Goal: Task Accomplishment & Management: Complete application form

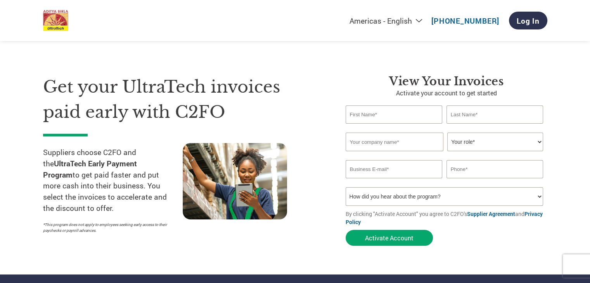
click at [387, 118] on input "text" at bounding box center [393, 114] width 97 height 18
type input "Swapnil"
click at [478, 116] on input "text" at bounding box center [494, 114] width 97 height 18
type input "Khamkar"
click at [382, 144] on input "text" at bounding box center [394, 142] width 98 height 19
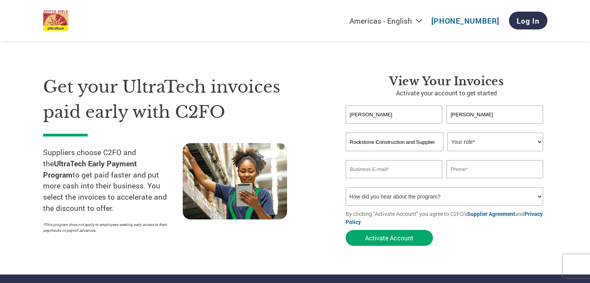
type input "Rockstone Construction and Supplier"
click at [496, 141] on select "Your role* CFO Controller Credit Manager Finance Director Treasurer CEO Preside…" at bounding box center [495, 142] width 96 height 19
select select "OWNER_FOUNDER"
click at [447, 133] on select "Your role* CFO Controller Credit Manager Finance Director Treasurer CEO Preside…" at bounding box center [495, 142] width 96 height 19
click at [424, 169] on input "email" at bounding box center [393, 169] width 97 height 18
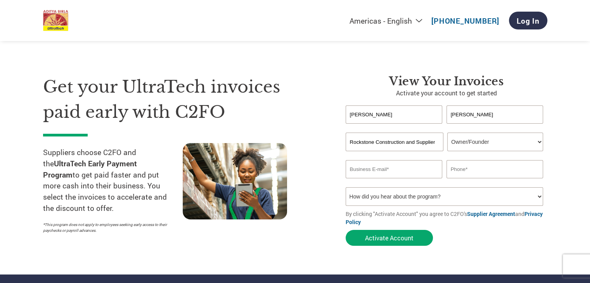
click at [394, 168] on input "email" at bounding box center [393, 169] width 97 height 18
paste input "therockstoneofficial@gmail.com"
type input "therockstoneofficial@gmail.com"
click at [464, 171] on input "text" at bounding box center [494, 169] width 97 height 18
type input "9209250893"
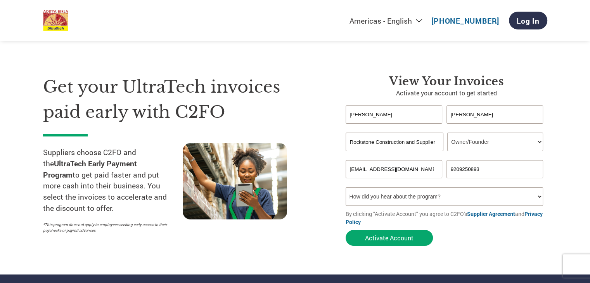
click at [388, 199] on select "How did you hear about the program? Received a letter Email Social Media Online…" at bounding box center [444, 196] width 198 height 19
click at [389, 199] on select "How did you hear about the program? Received a letter Email Social Media Online…" at bounding box center [444, 196] width 198 height 19
click at [462, 193] on select "How did you hear about the program? Received a letter Email Social Media Online…" at bounding box center [444, 196] width 198 height 19
select select "Email"
click at [345, 187] on select "How did you hear about the program? Received a letter Email Social Media Online…" at bounding box center [444, 196] width 198 height 19
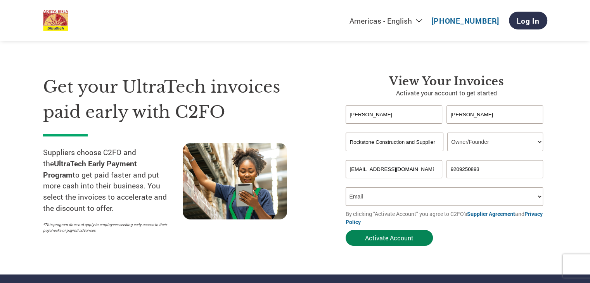
click at [416, 241] on button "Activate Account" at bounding box center [388, 238] width 87 height 16
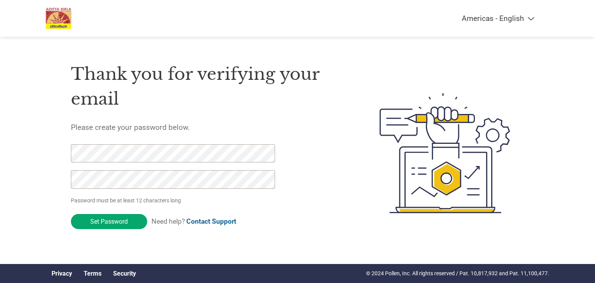
drag, startPoint x: 383, startPoint y: 181, endPoint x: 323, endPoint y: 180, distance: 59.7
click at [383, 181] on img at bounding box center [445, 152] width 159 height 205
drag, startPoint x: 122, startPoint y: 222, endPoint x: 65, endPoint y: 151, distance: 91.3
click at [65, 151] on div "Thank you for verifying your email Please create your password below. Password …" at bounding box center [298, 152] width 504 height 205
click at [48, 177] on div "Thank you for verifying your email Please create your password below. Password …" at bounding box center [298, 152] width 504 height 205
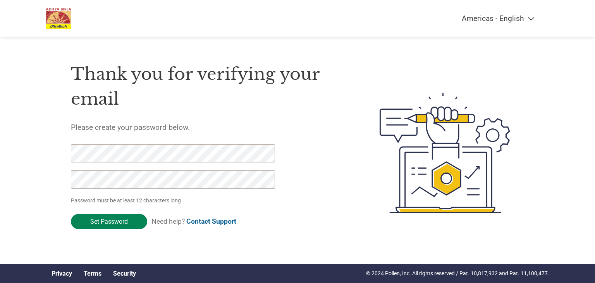
click at [113, 225] on input "Set Password" at bounding box center [109, 221] width 76 height 15
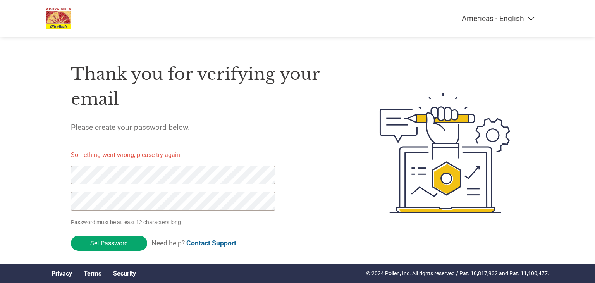
click at [57, 171] on div "Thank you for verifying your email Please create your password below. Something…" at bounding box center [298, 152] width 504 height 205
click at [43, 198] on div "Americas - English Américas - Español [GEOGRAPHIC_DATA] - Português Amériques -…" at bounding box center [297, 122] width 595 height 244
click at [77, 241] on input "Set Password" at bounding box center [109, 243] width 76 height 15
click at [28, 161] on div "Americas - English Américas - Español [GEOGRAPHIC_DATA] - Português Amériques -…" at bounding box center [297, 122] width 595 height 244
click at [67, 174] on div "Thank you for verifying your email Please create your password below. Something…" at bounding box center [298, 152] width 504 height 205
